Goal: Information Seeking & Learning: Learn about a topic

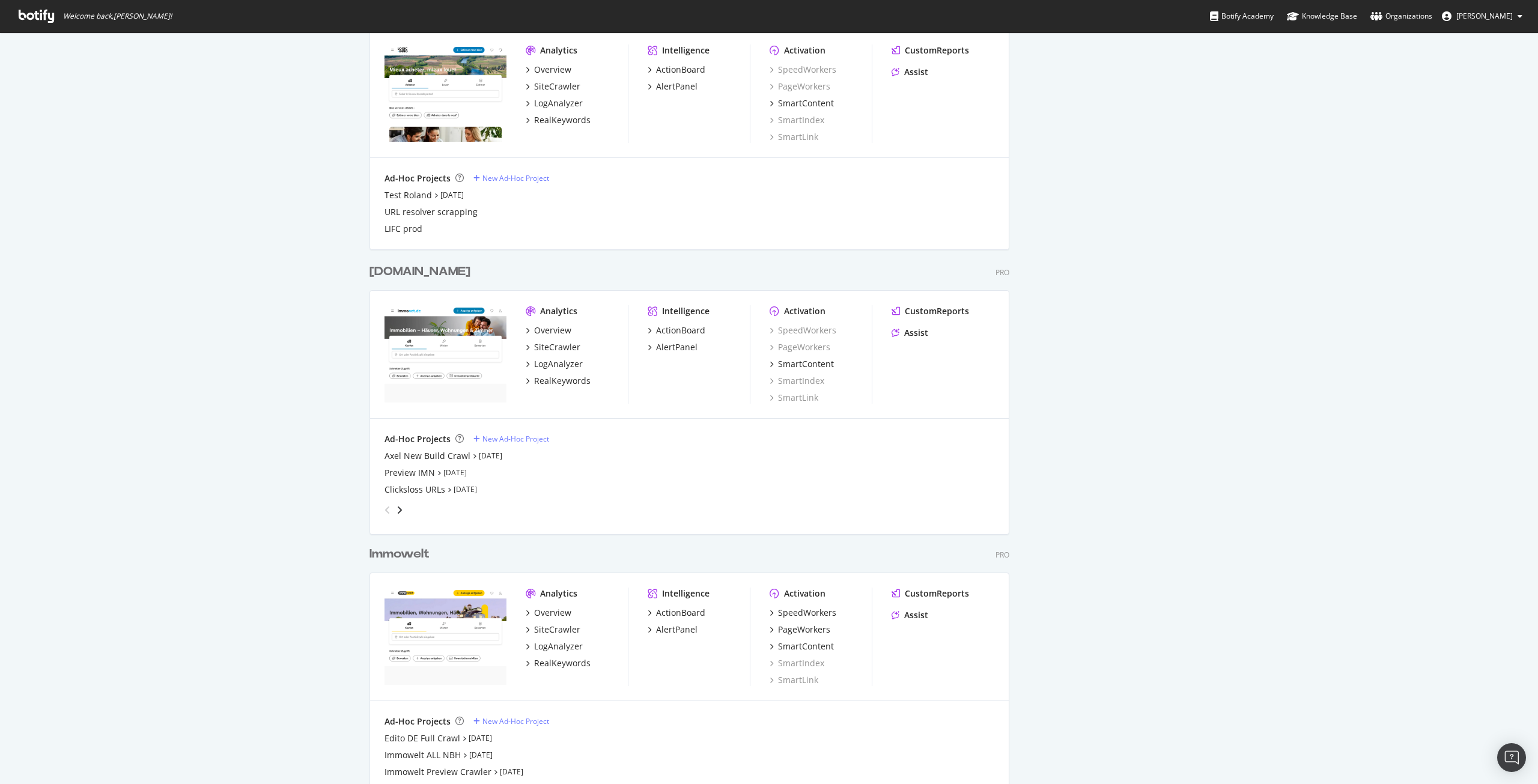
scroll to position [1381, 0]
click at [409, 552] on div "Immowelt" at bounding box center [399, 552] width 60 height 17
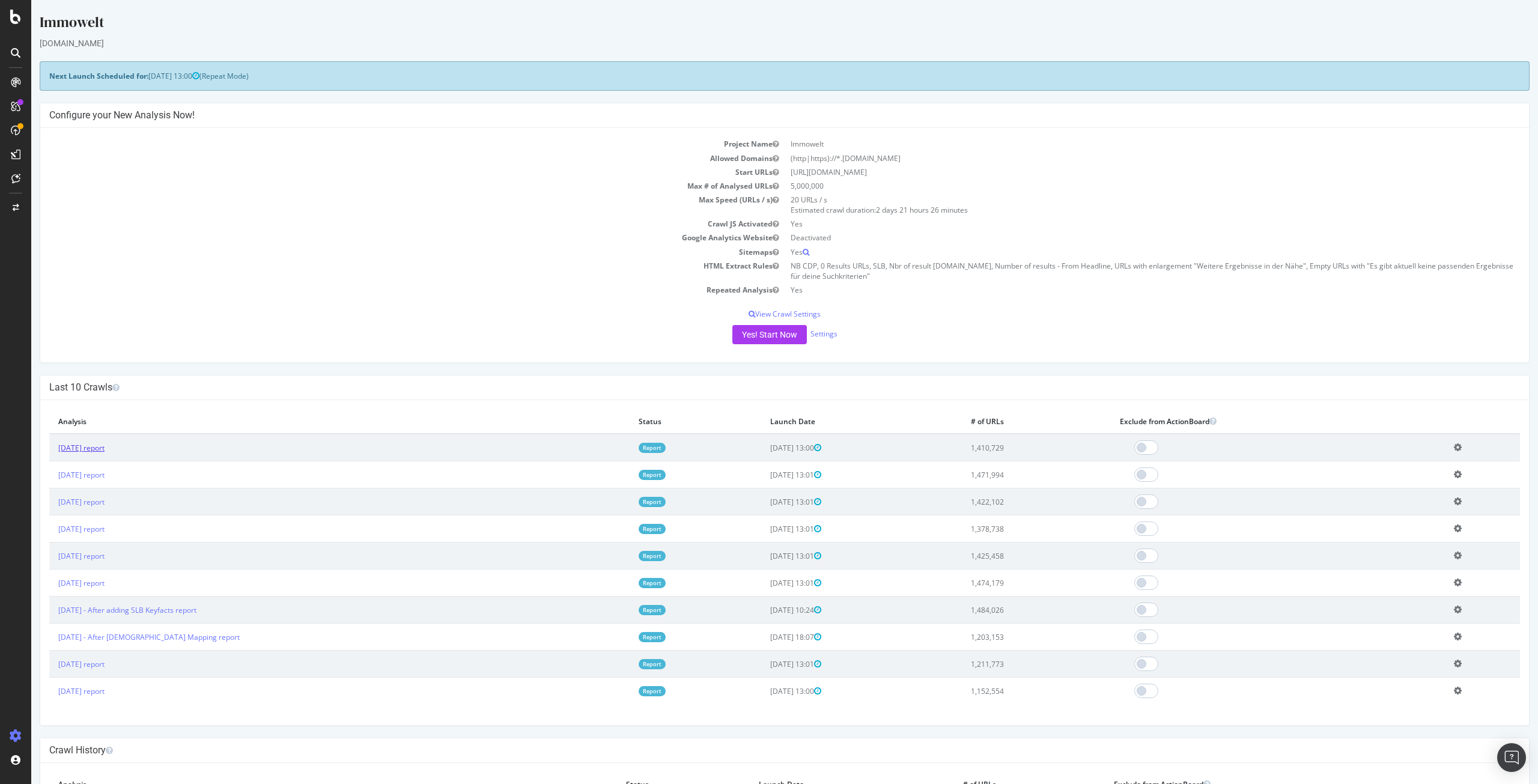
click at [104, 450] on link "[DATE] report" at bounding box center [81, 447] width 46 height 10
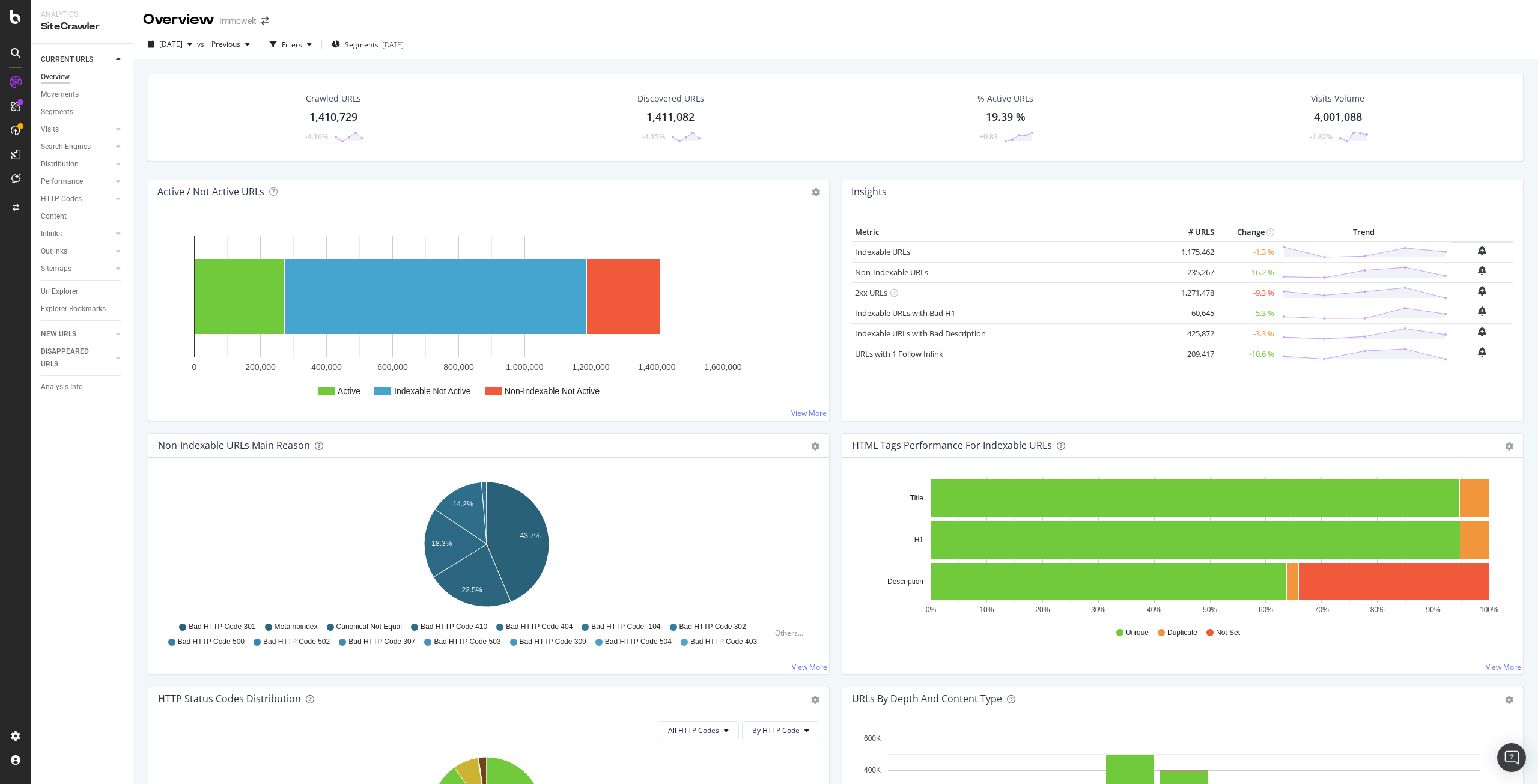
drag, startPoint x: 66, startPoint y: 295, endPoint x: 235, endPoint y: 153, distance: 220.7
click at [66, 295] on div "Url Explorer" at bounding box center [59, 291] width 37 height 12
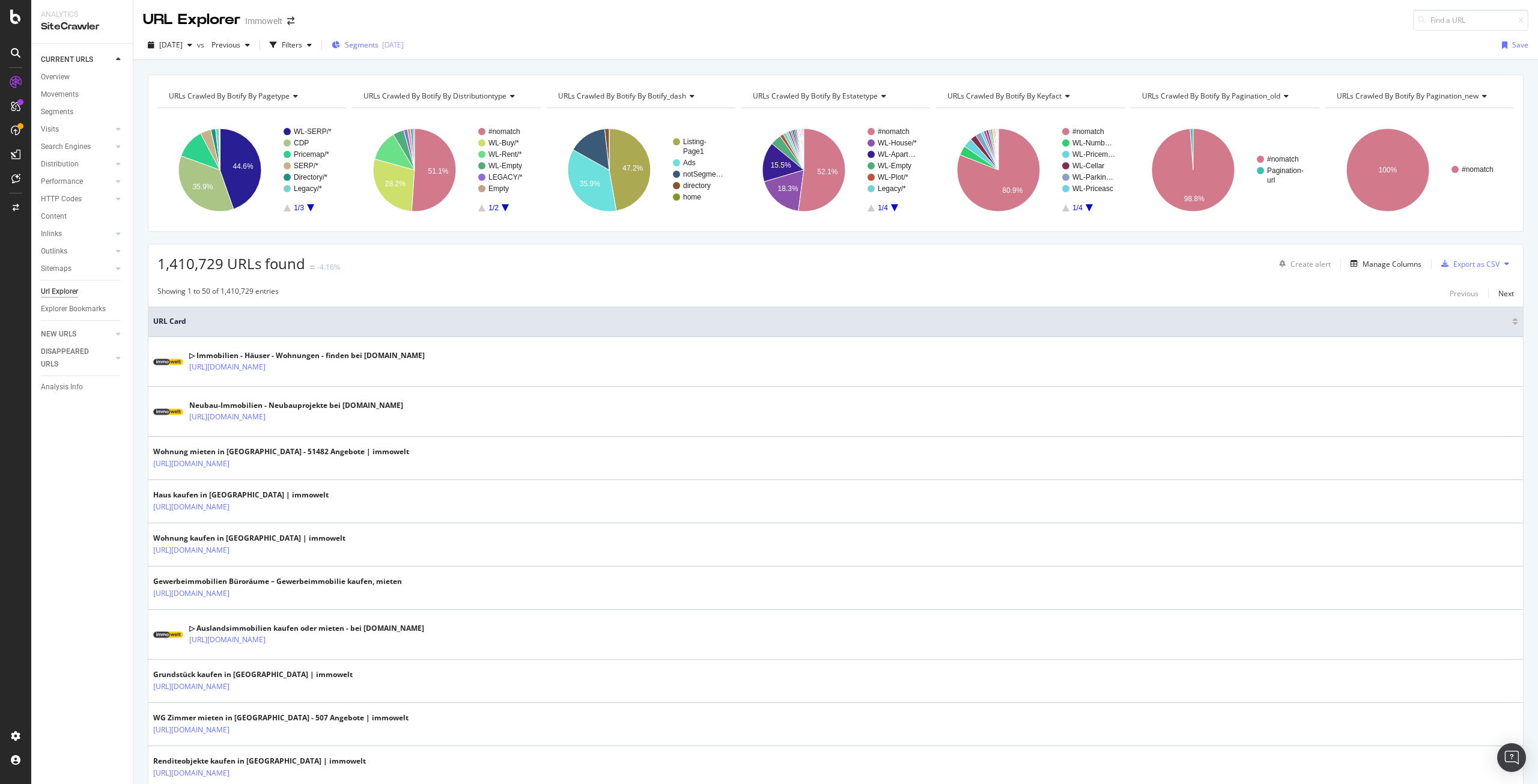
click at [378, 46] on span "Segments" at bounding box center [361, 45] width 33 height 10
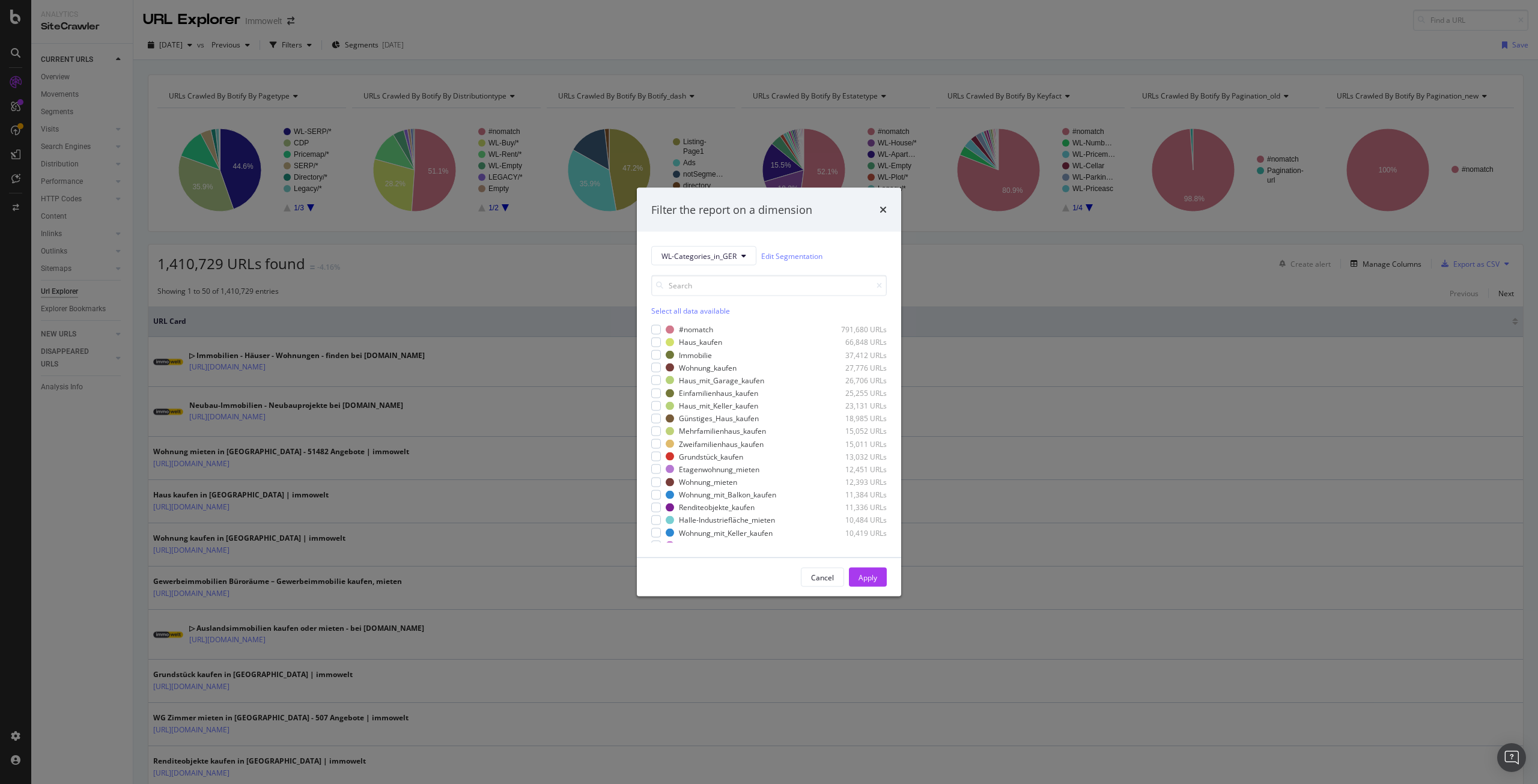
drag, startPoint x: 357, startPoint y: 76, endPoint x: 348, endPoint y: 70, distance: 10.8
click at [356, 75] on div "Filter the report on a dimension WL-Categories_in_GER Edit Segmentation Select …" at bounding box center [769, 392] width 1538 height 784
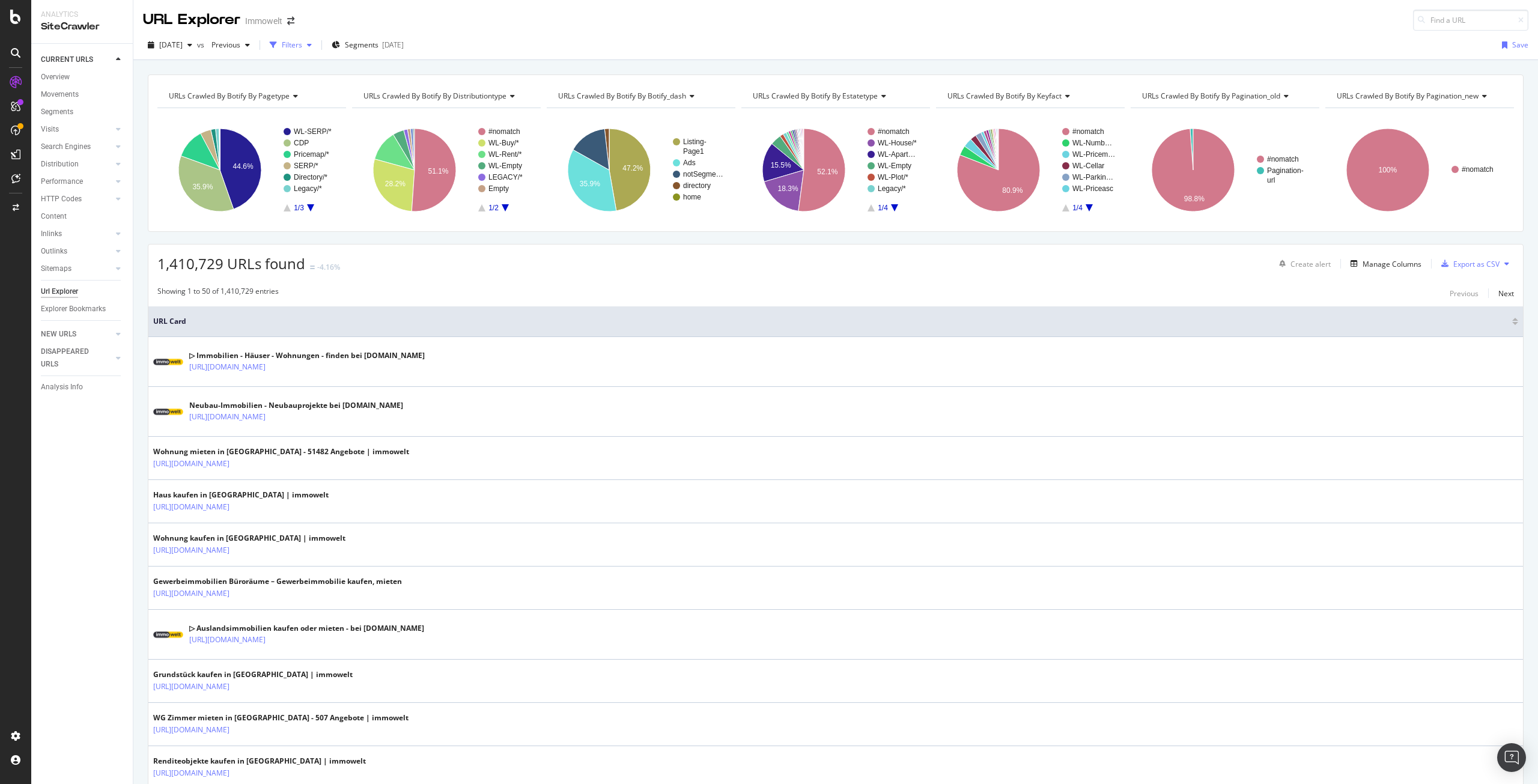
click at [302, 48] on div "Filters" at bounding box center [292, 45] width 21 height 10
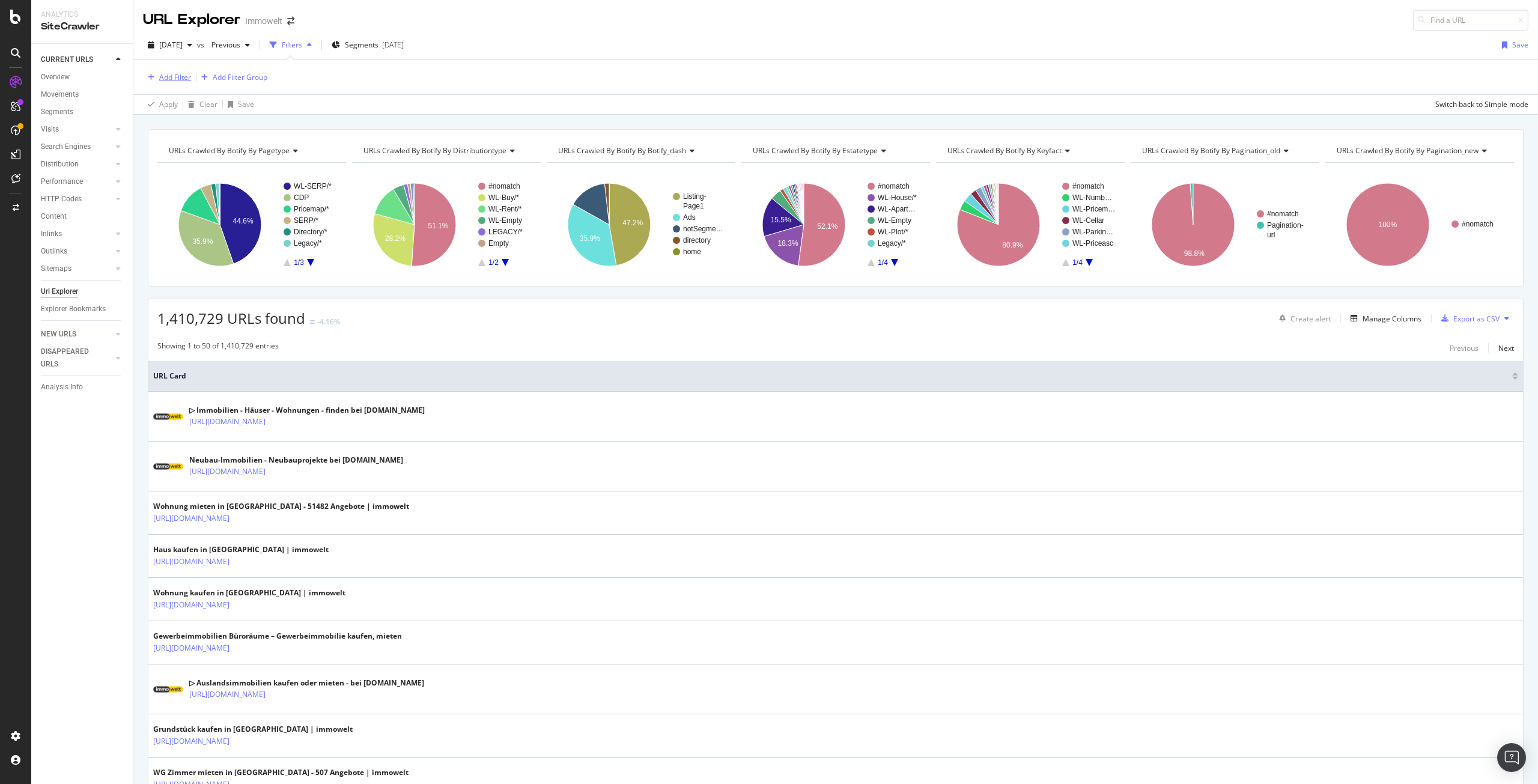
click at [182, 76] on div "Add Filter" at bounding box center [175, 77] width 32 height 10
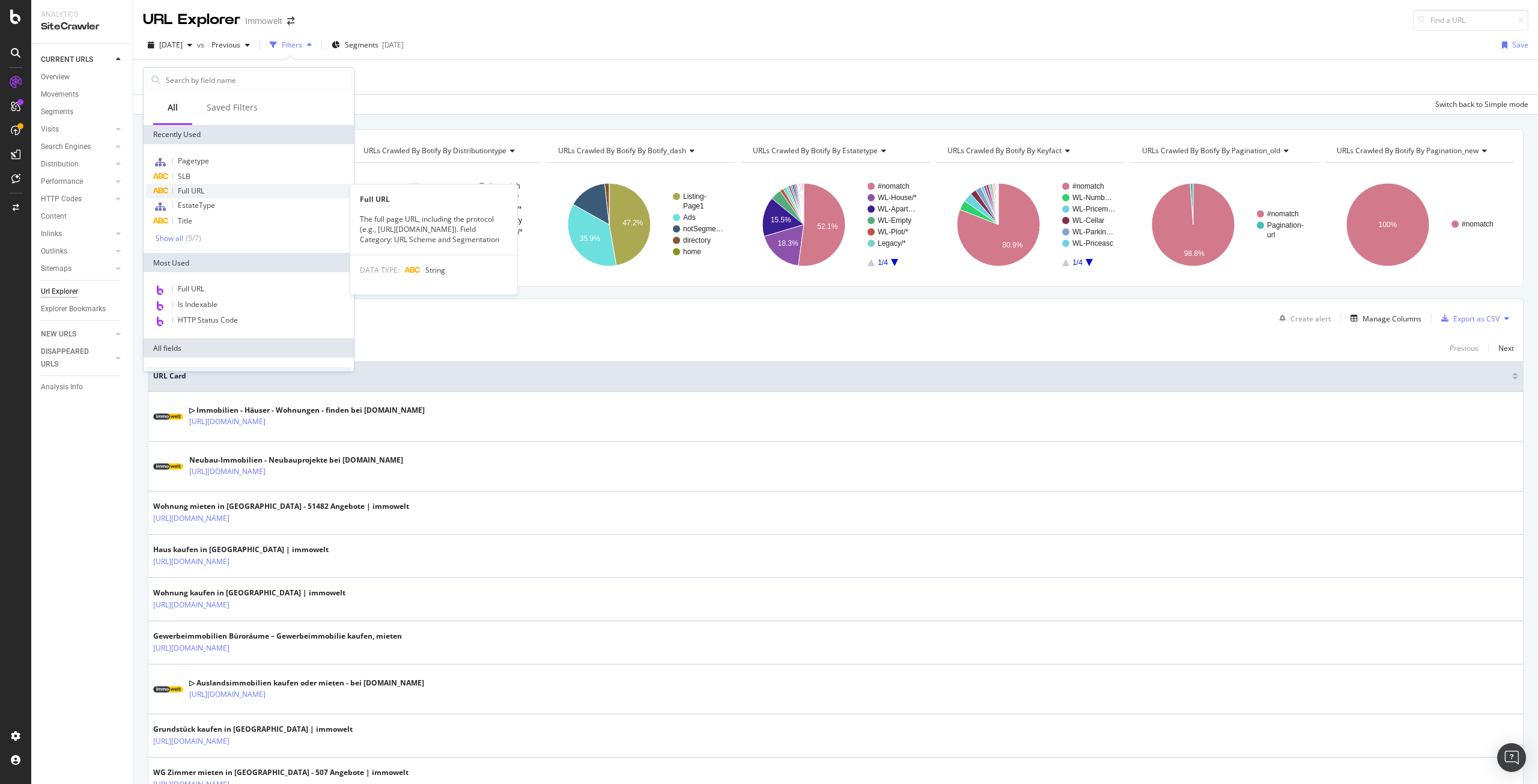
click at [211, 190] on div "Full URL" at bounding box center [248, 191] width 206 height 14
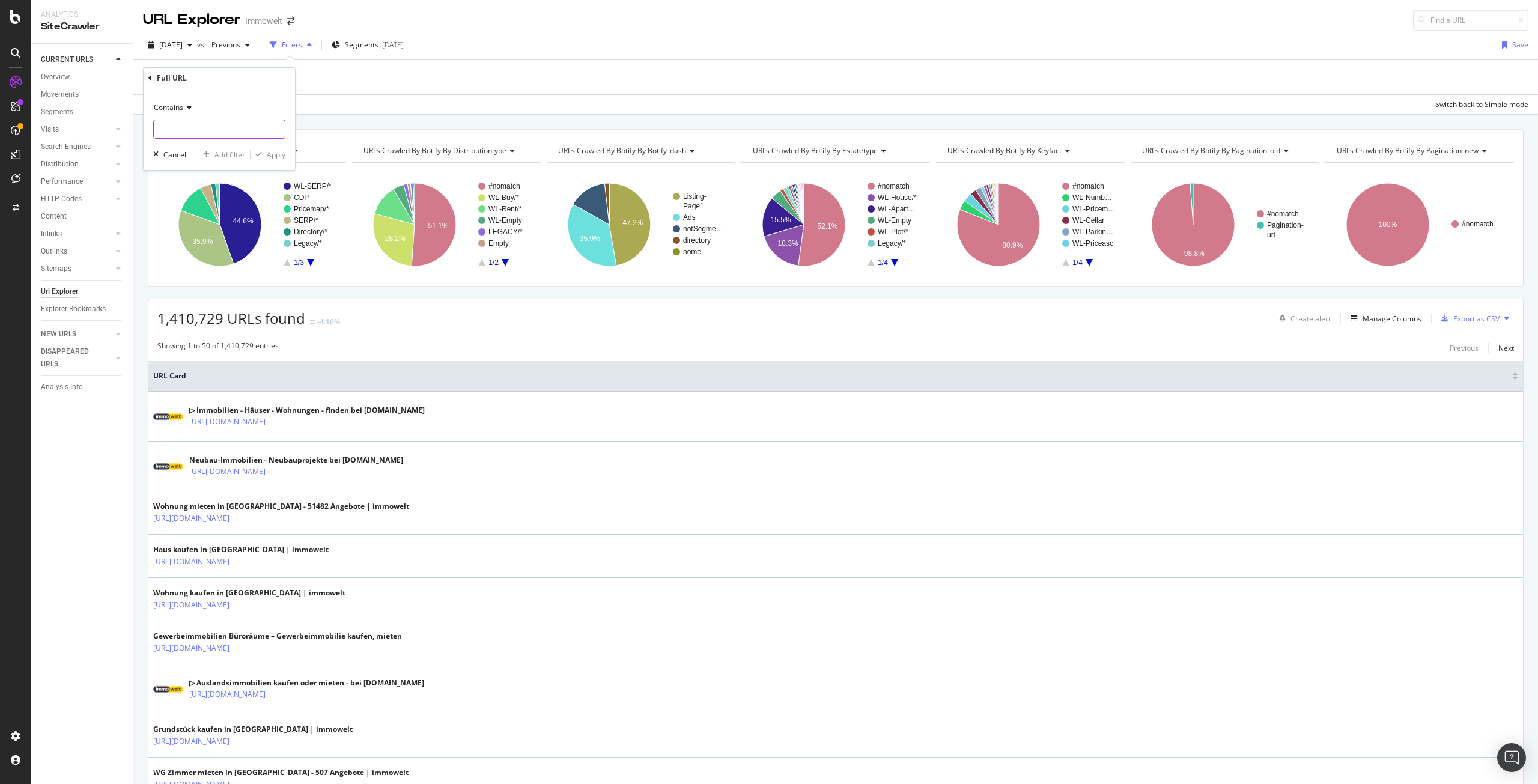
click at [203, 127] on input "text" at bounding box center [219, 129] width 131 height 19
paste input "/privat/"
type input "/privat/"
click at [273, 155] on div "Apply" at bounding box center [276, 155] width 19 height 10
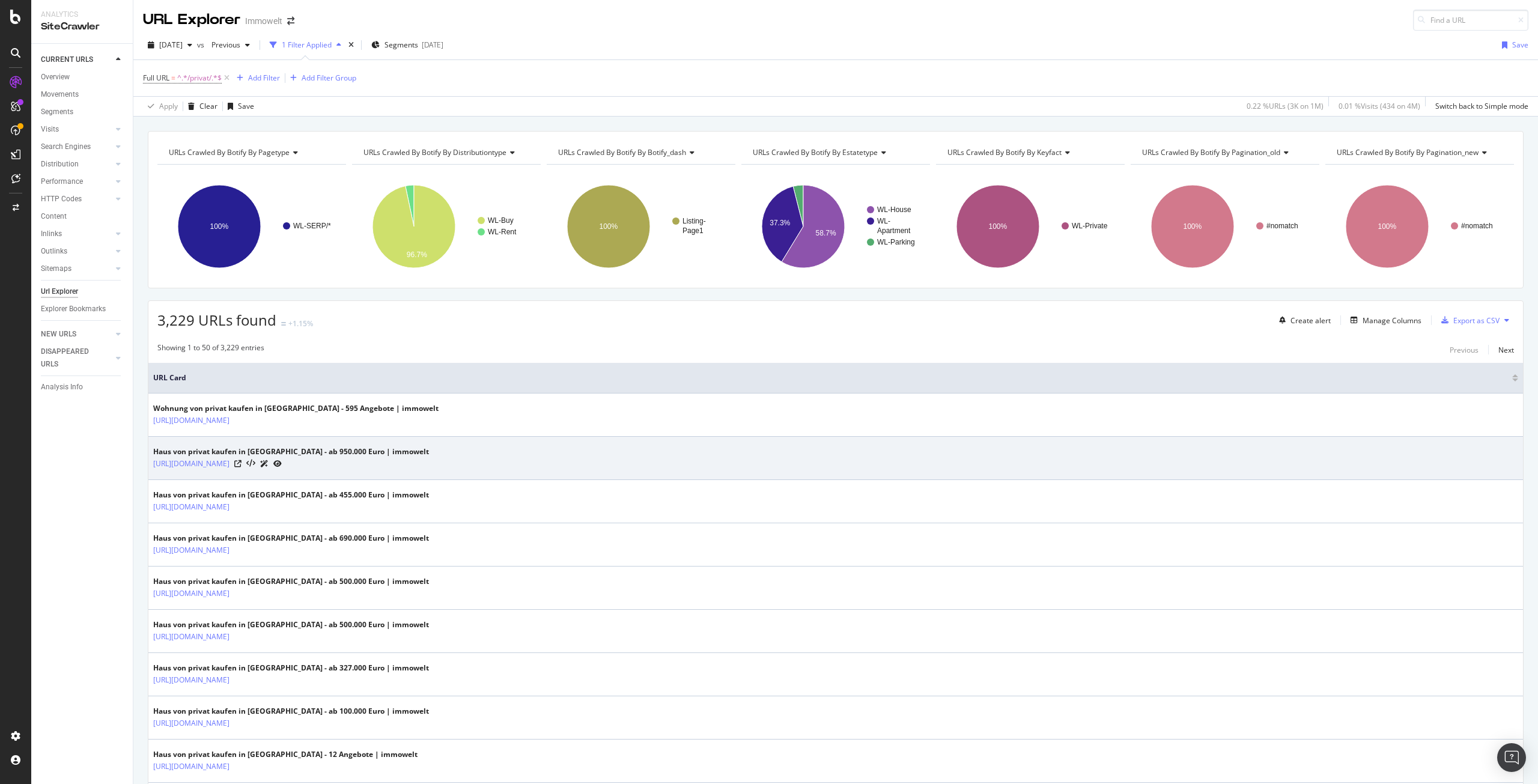
click at [282, 464] on icon at bounding box center [277, 464] width 9 height 8
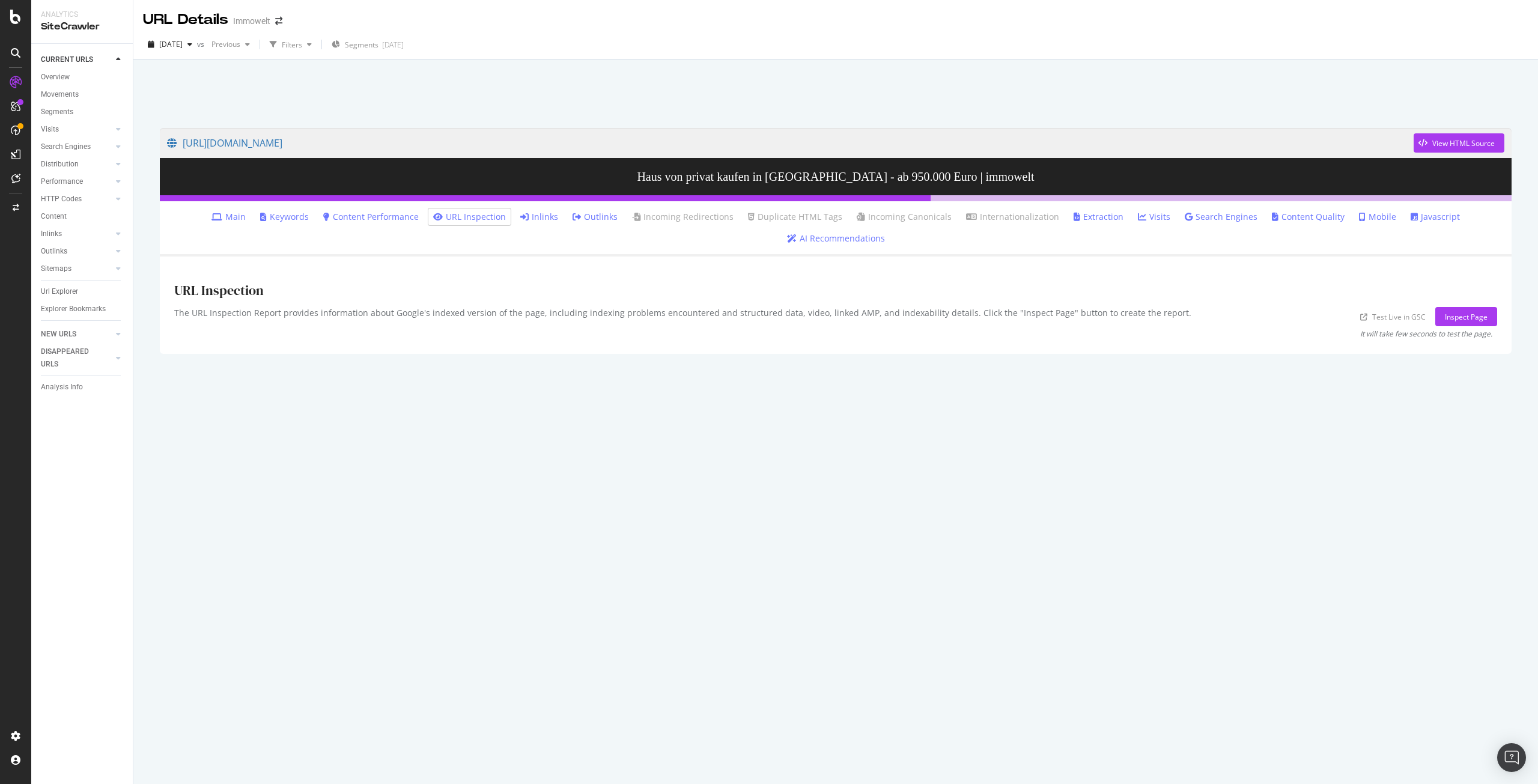
click at [521, 216] on link "Inlinks" at bounding box center [540, 216] width 38 height 12
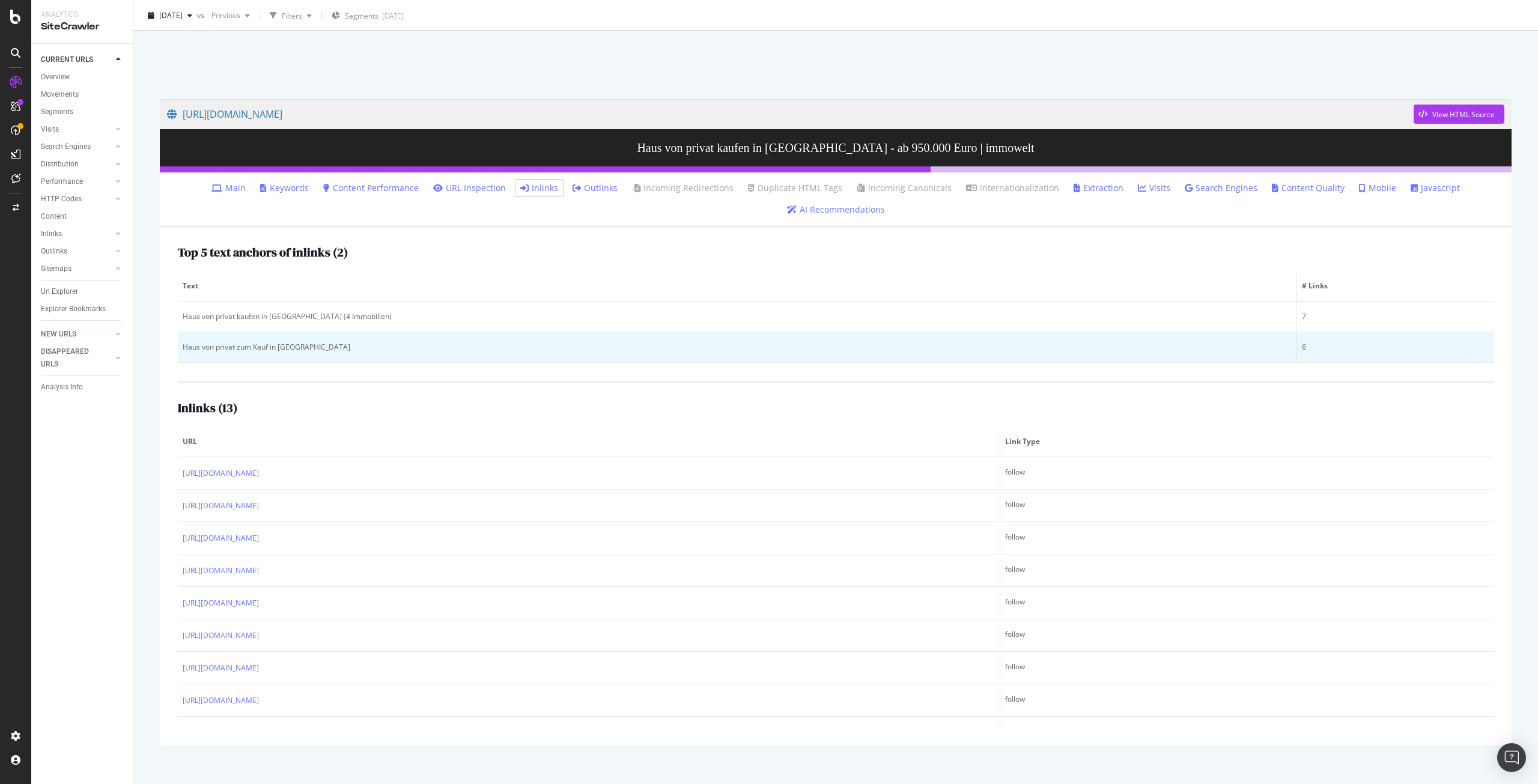
scroll to position [44, 0]
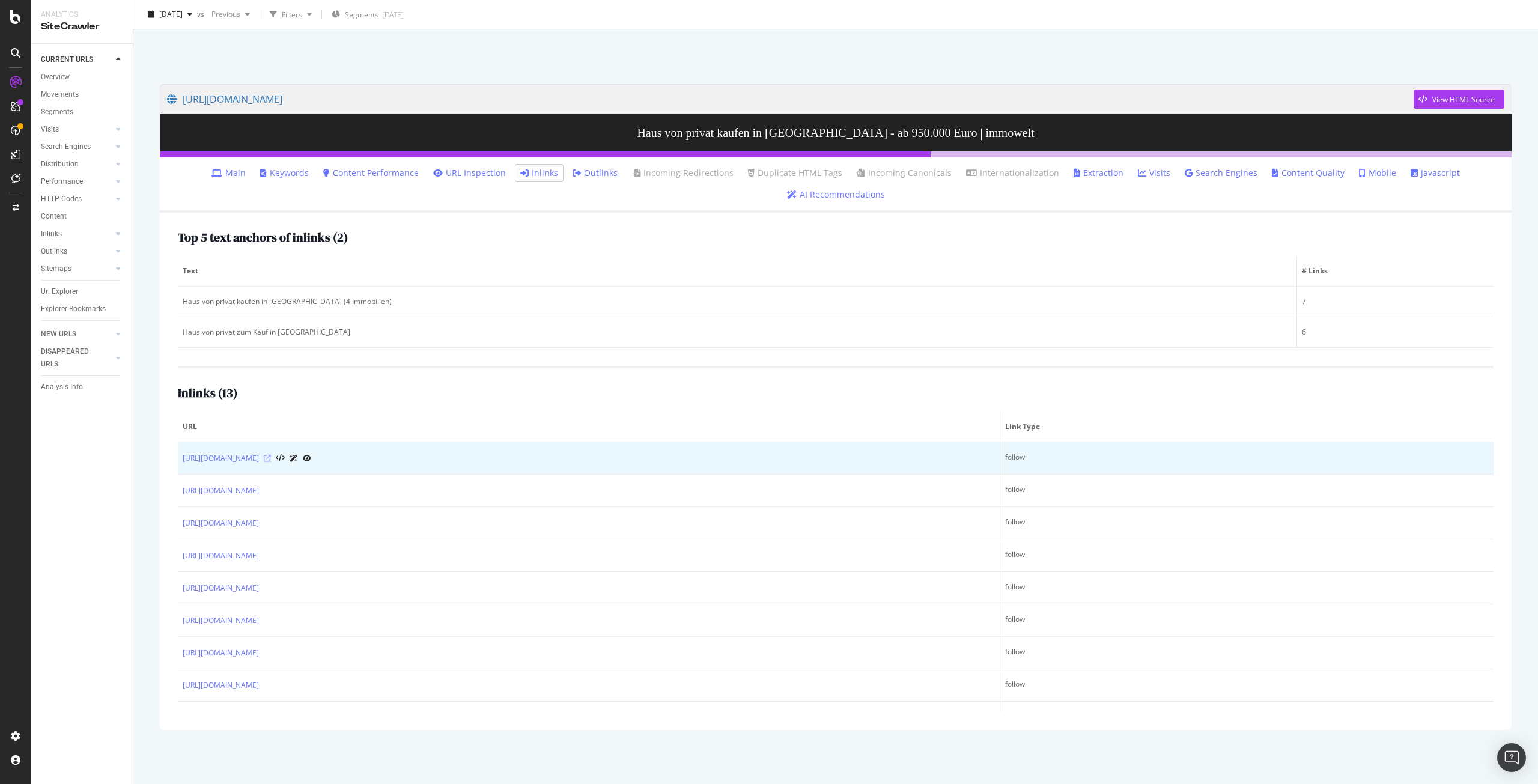
click at [271, 459] on icon at bounding box center [267, 459] width 8 height 8
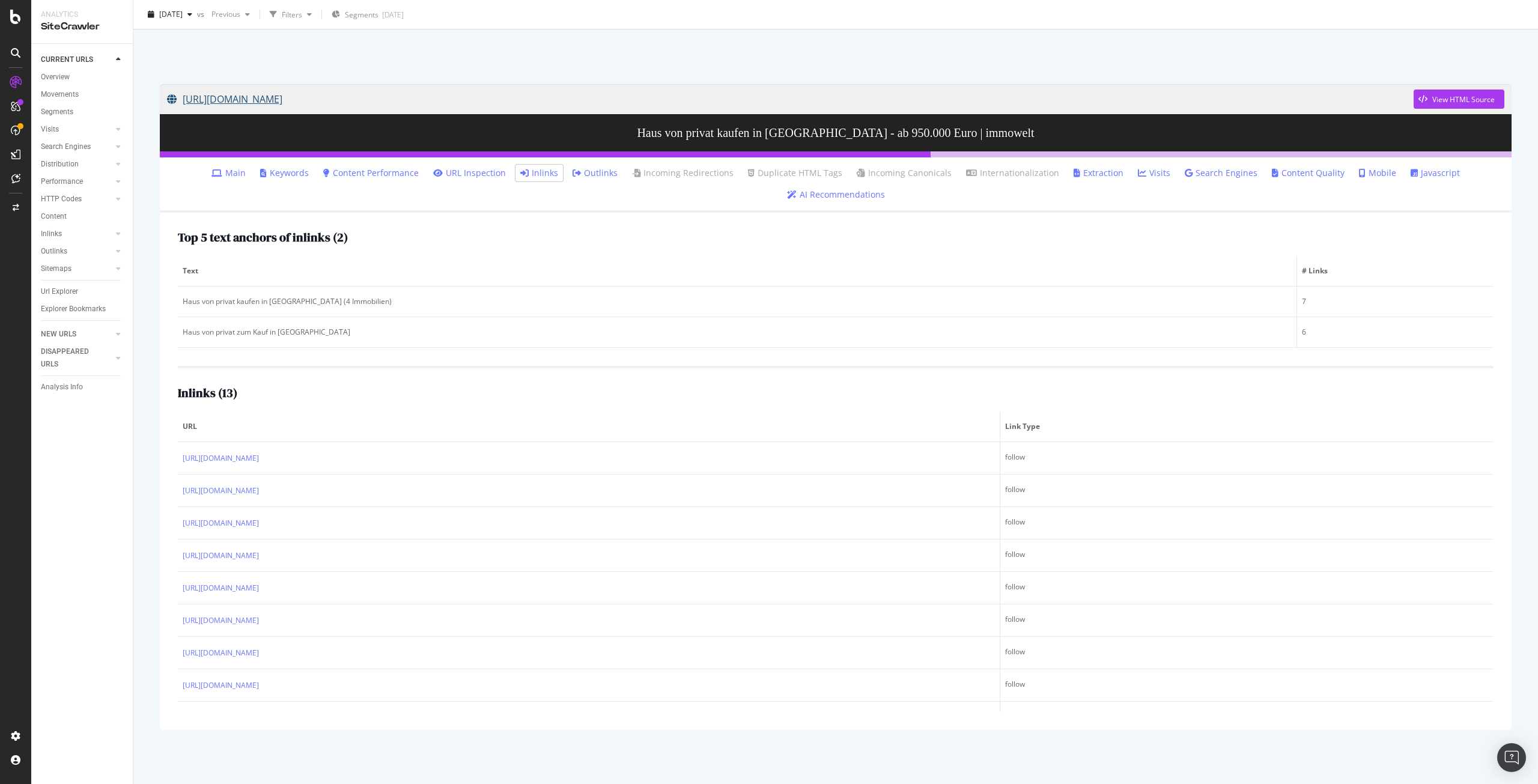
click at [509, 107] on link "[URL][DOMAIN_NAME]" at bounding box center [790, 100] width 1247 height 30
